Goal: Information Seeking & Learning: Learn about a topic

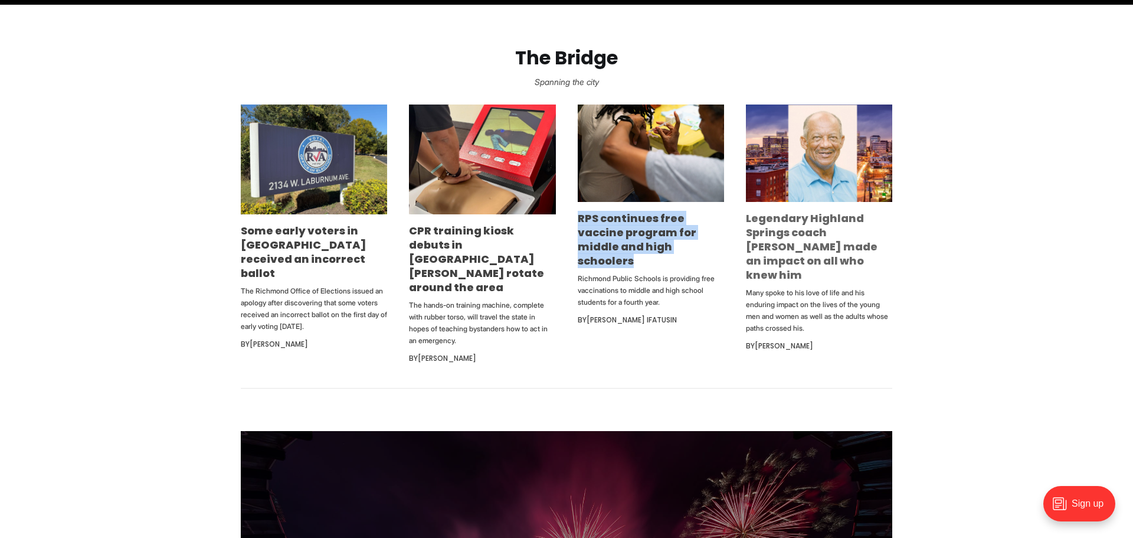
scroll to position [706, 0]
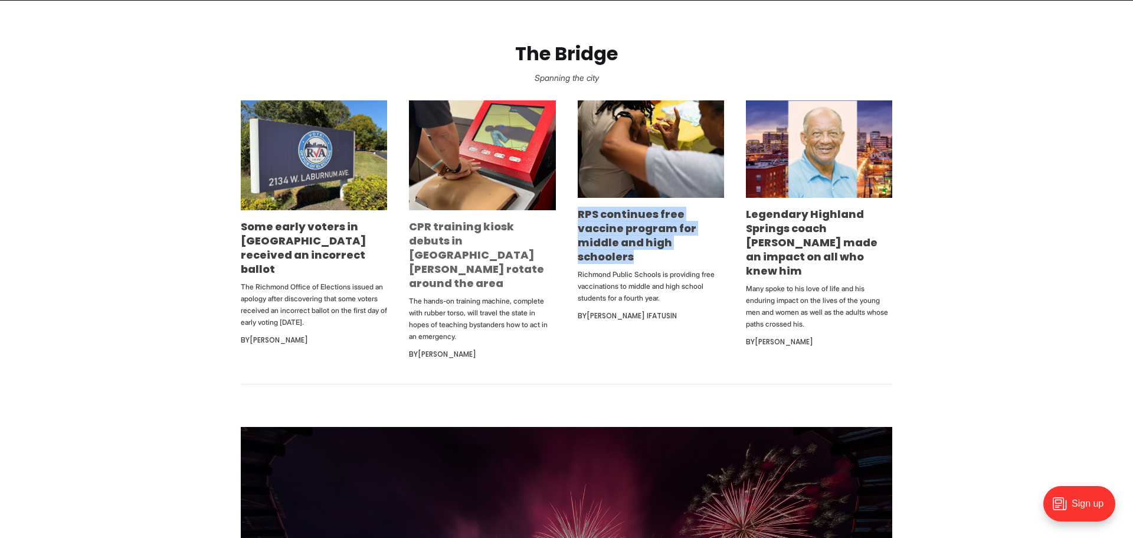
click at [474, 238] on link "CPR training kiosk debuts in [GEOGRAPHIC_DATA][PERSON_NAME] rotate around the a…" at bounding box center [476, 254] width 135 height 71
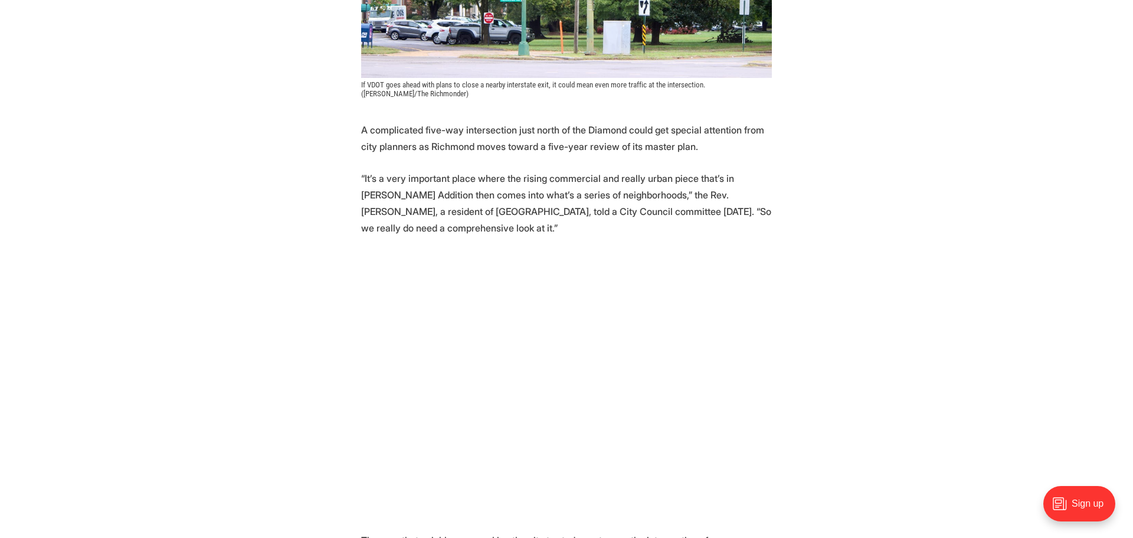
scroll to position [503, 0]
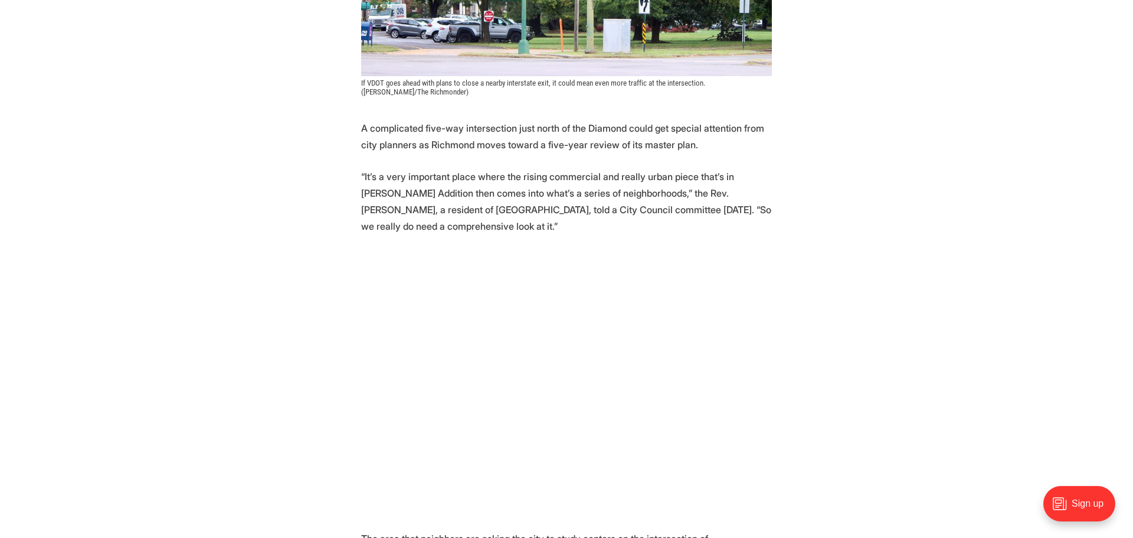
click at [508, 168] on p "“It’s a very important place where the rising commercial and really urban piece…" at bounding box center [566, 201] width 411 height 66
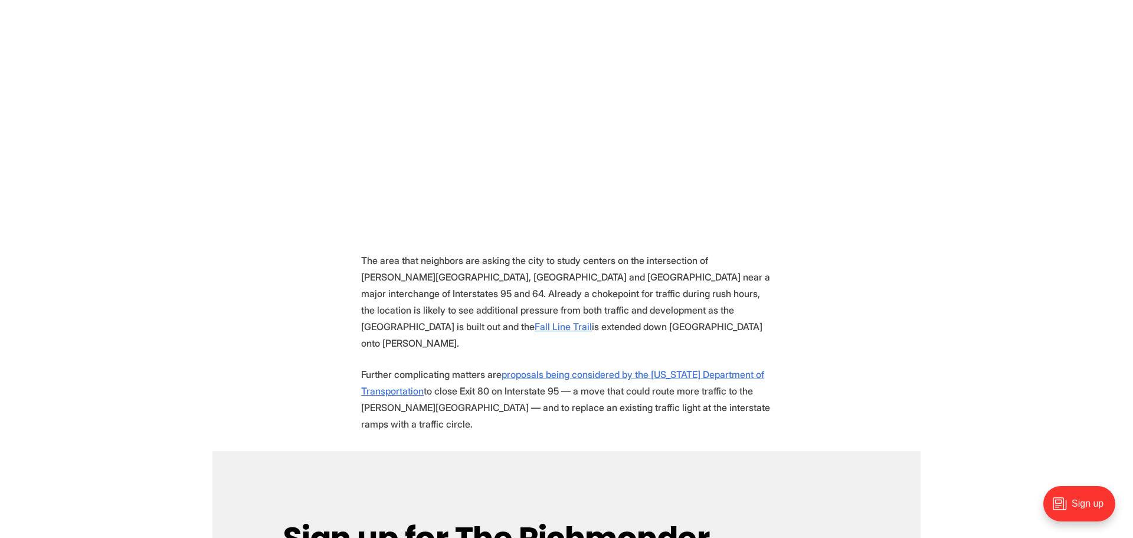
scroll to position [783, 0]
click at [509, 264] on p "The area that neighbors are asking the city to study centers on the intersectio…" at bounding box center [566, 300] width 411 height 99
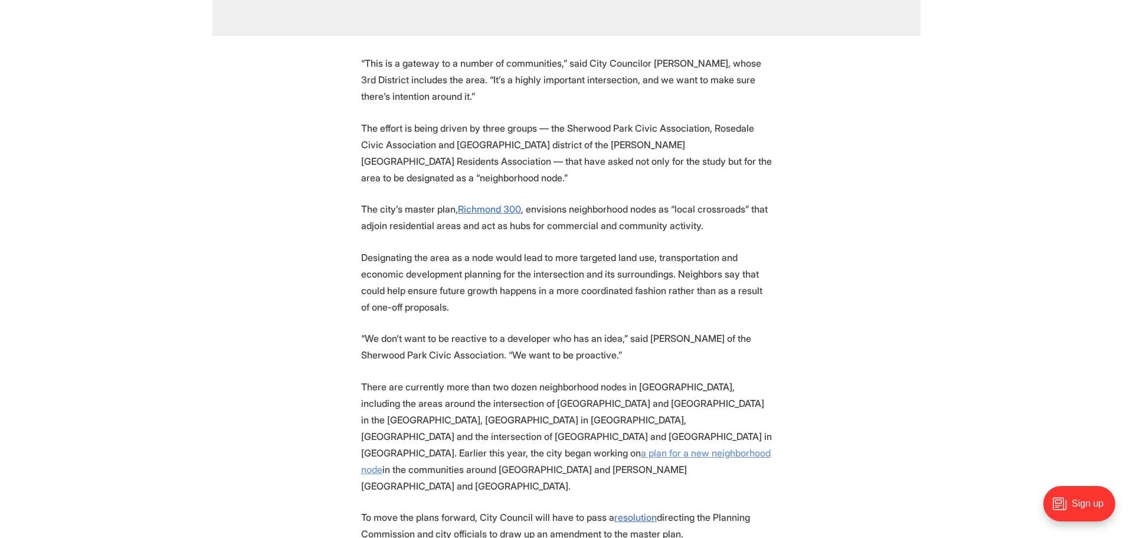
scroll to position [1652, 0]
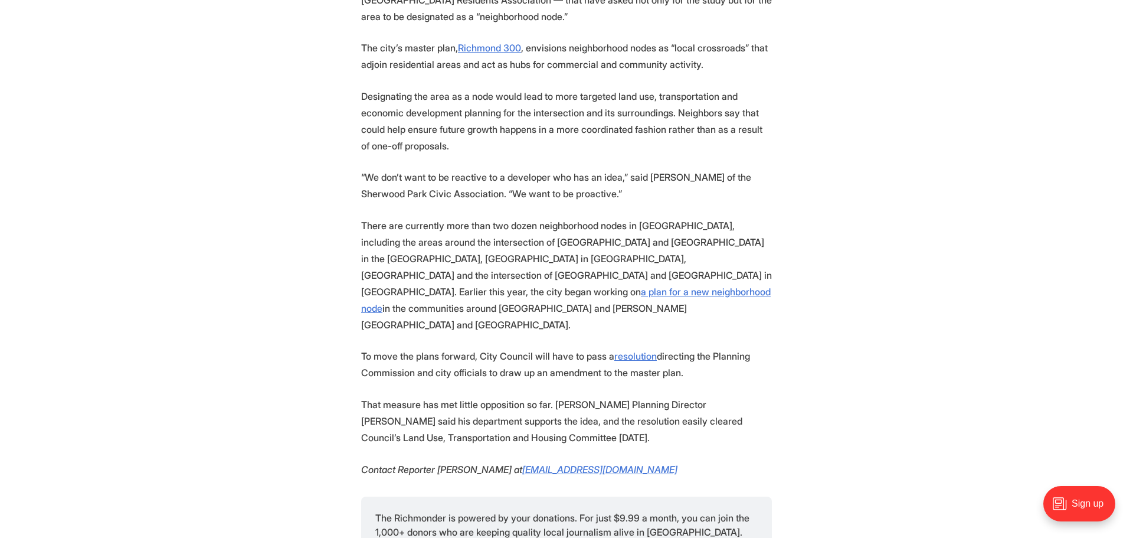
click at [560, 217] on p "There are currently more than two dozen neighborhood nodes in Richmond, includi…" at bounding box center [566, 275] width 411 height 116
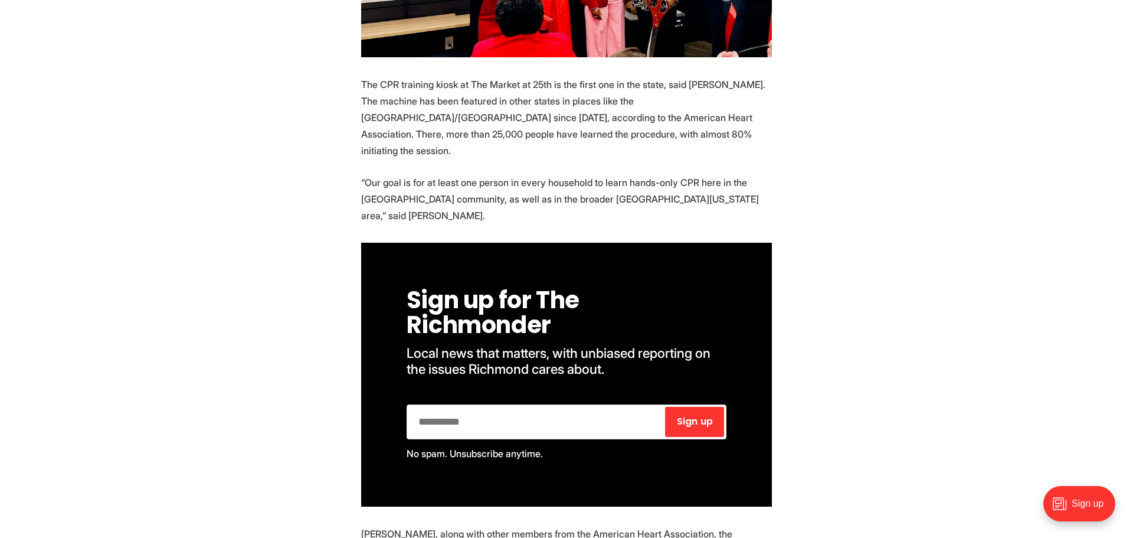
scroll to position [1681, 0]
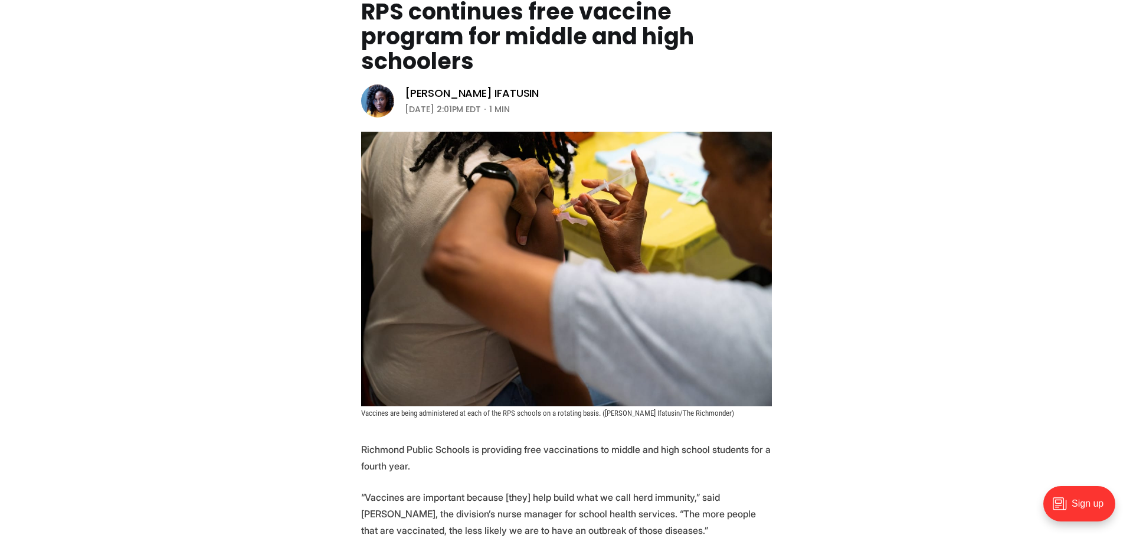
scroll to position [413, 0]
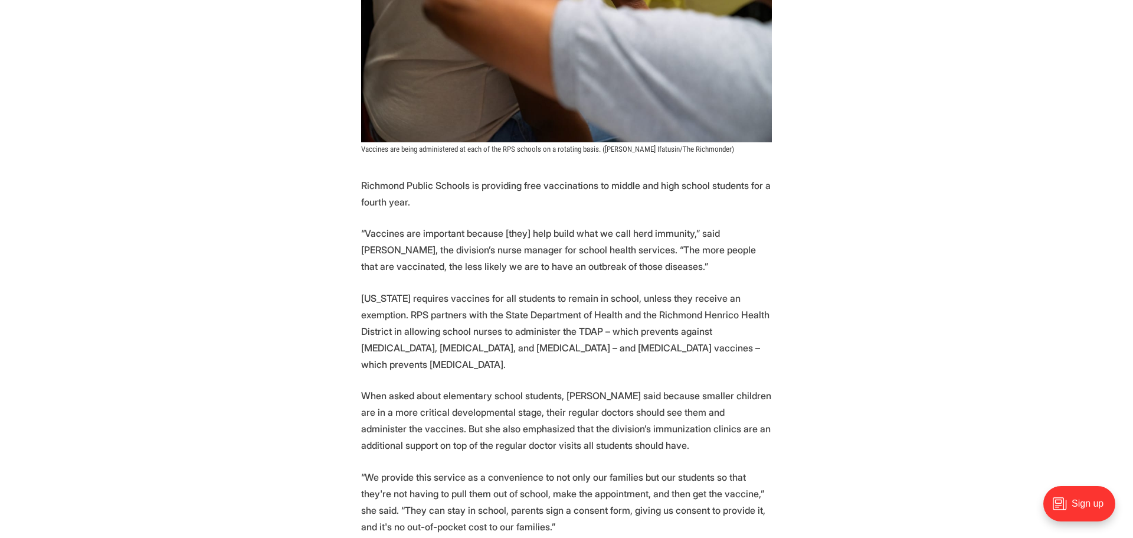
click at [466, 247] on p "“Vaccines are important because [they] help build what we call herd immunity,” …" at bounding box center [566, 250] width 411 height 50
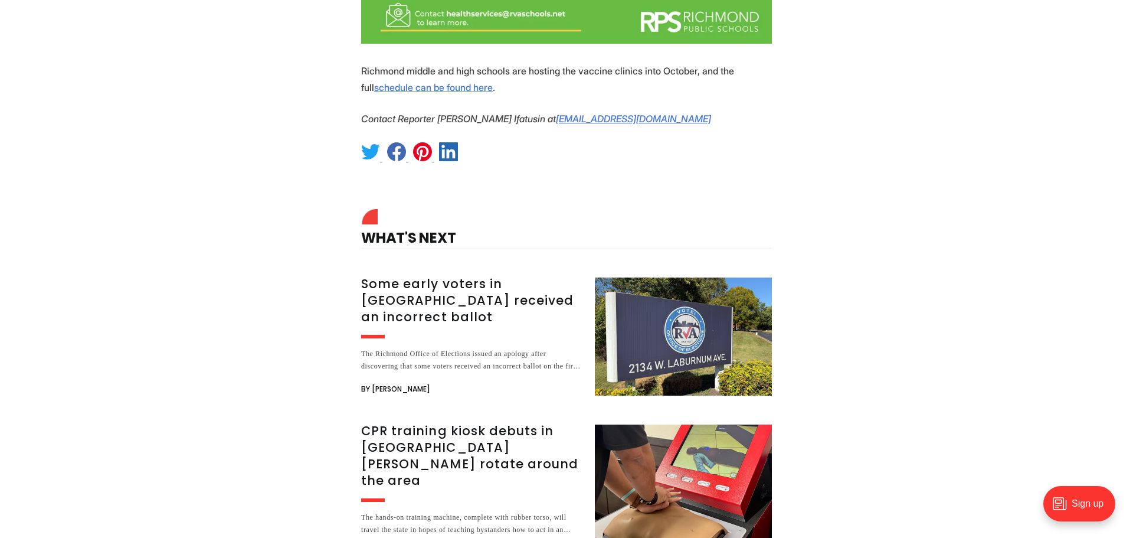
scroll to position [1566, 0]
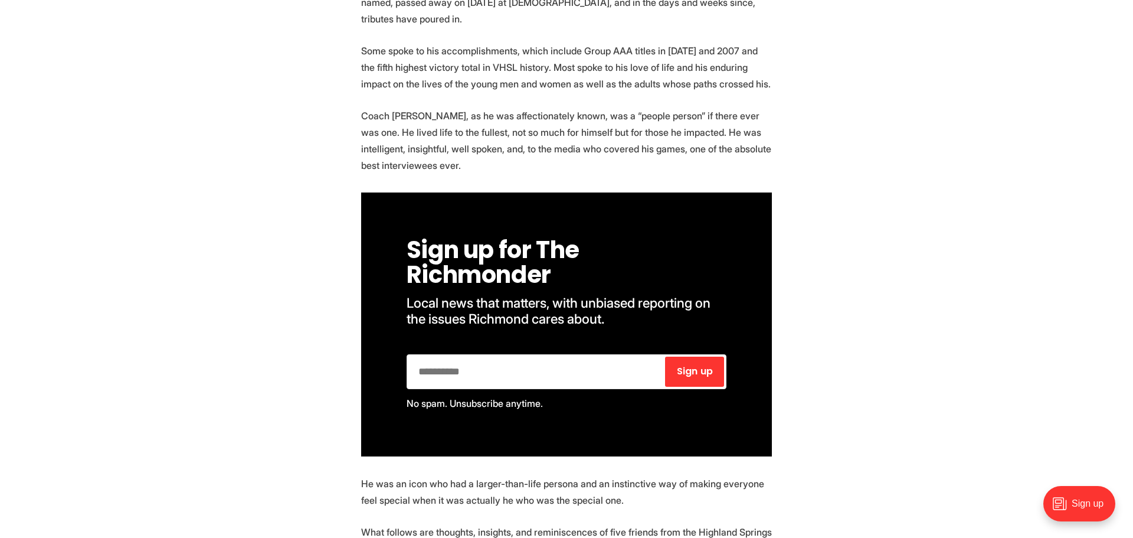
scroll to position [1501, 0]
